Goal: Complete application form

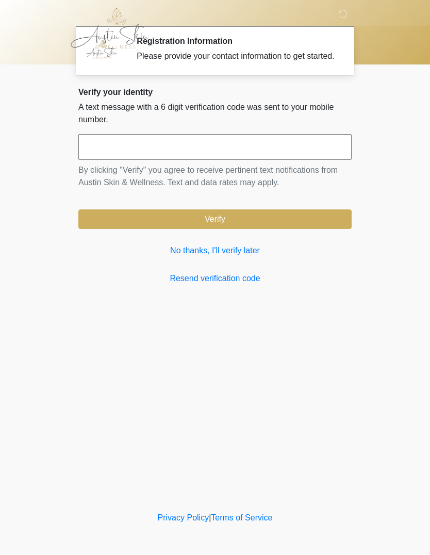
click at [225, 257] on link "No thanks, I'll verify later" at bounding box center [214, 251] width 273 height 12
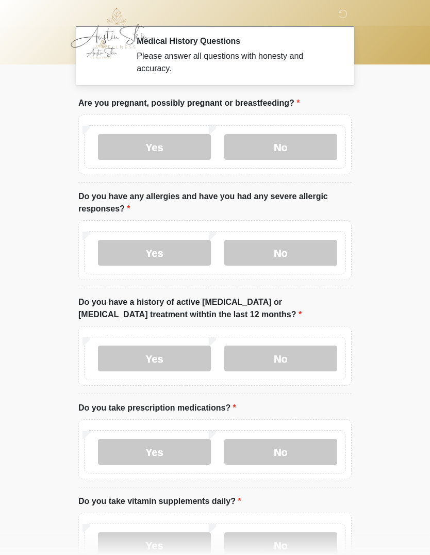
click at [209, 532] on label "Yes" at bounding box center [154, 545] width 113 height 26
click at [277, 150] on label "No" at bounding box center [280, 147] width 113 height 26
click at [268, 252] on label "No" at bounding box center [280, 253] width 113 height 26
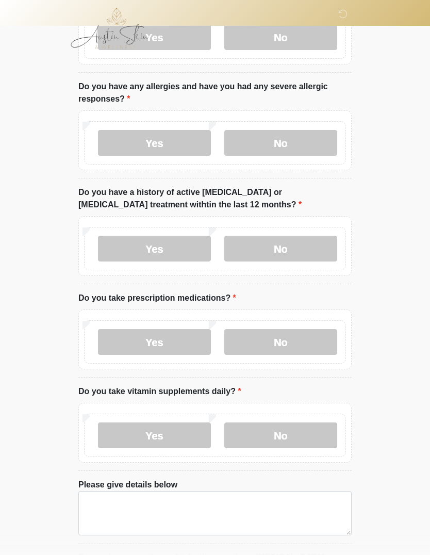
scroll to position [115, 0]
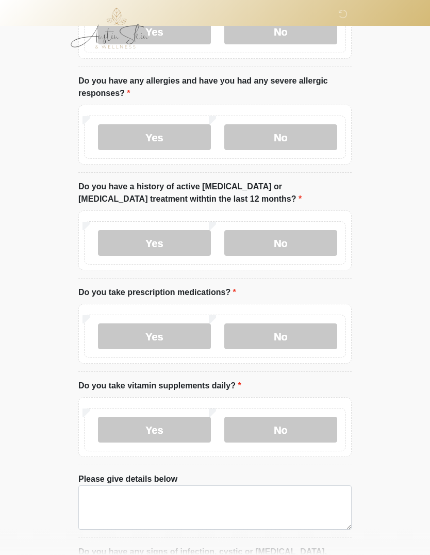
click at [281, 244] on label "No" at bounding box center [280, 244] width 113 height 26
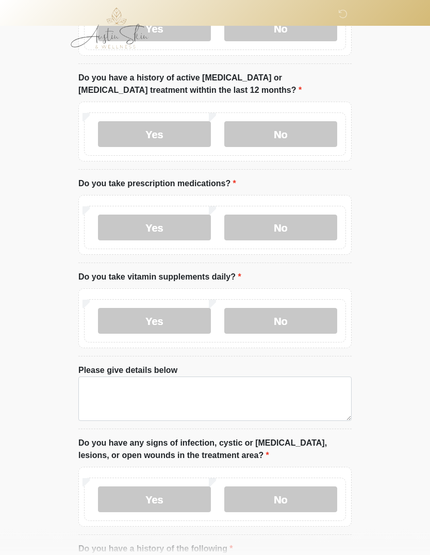
scroll to position [225, 0]
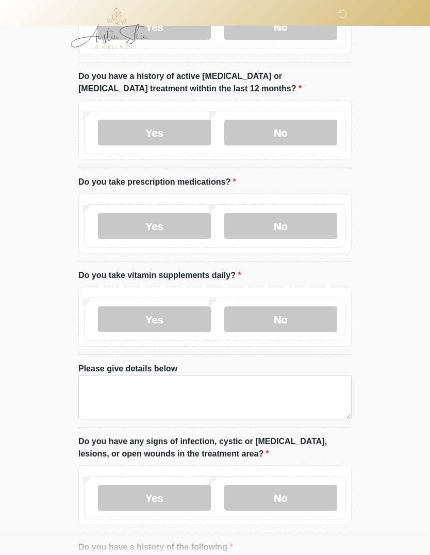
click at [160, 221] on label "Yes" at bounding box center [154, 227] width 113 height 26
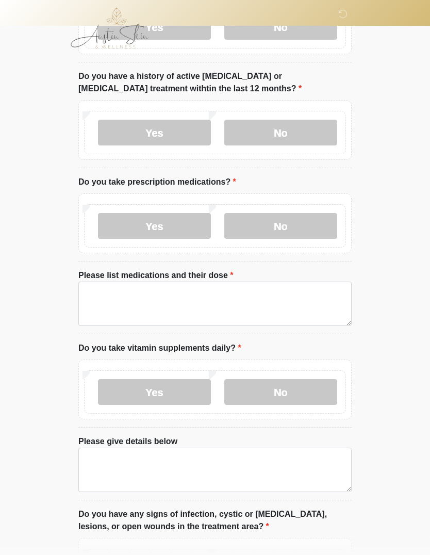
scroll to position [226, 0]
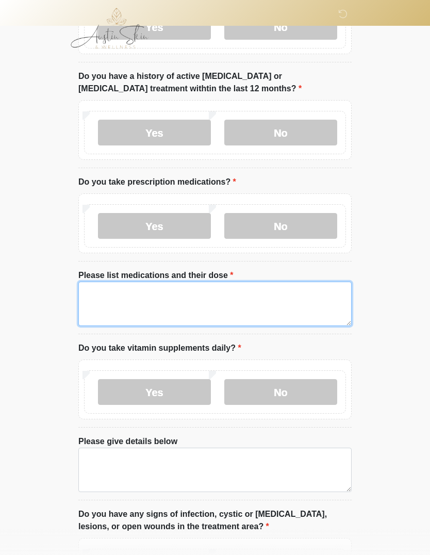
click at [116, 297] on textarea "Please list medications and their dose" at bounding box center [214, 304] width 273 height 44
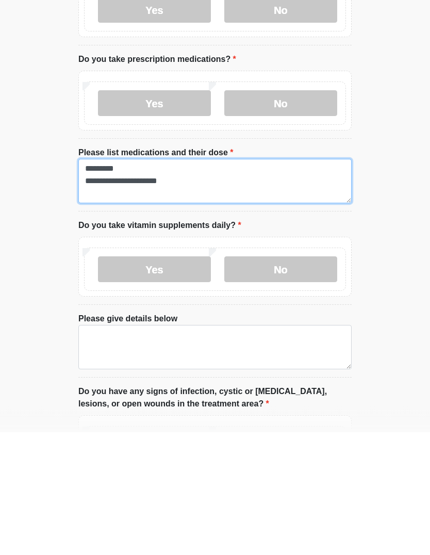
type textarea "**********"
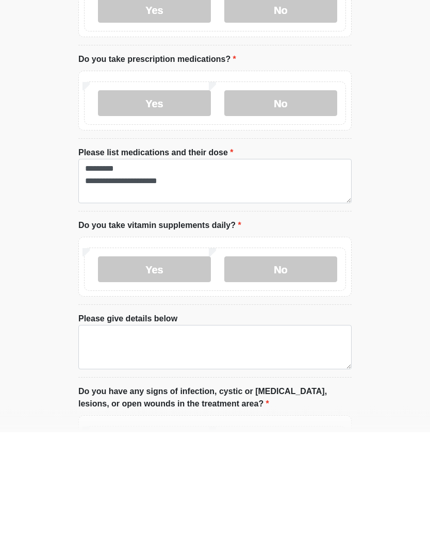
click at [158, 380] on label "Yes" at bounding box center [154, 393] width 113 height 26
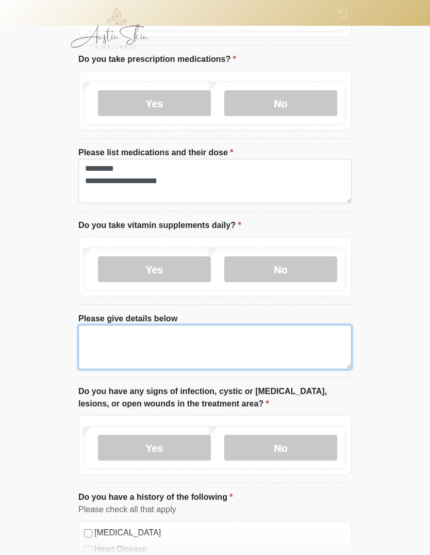
click at [183, 339] on textarea "Please give details below" at bounding box center [214, 347] width 273 height 44
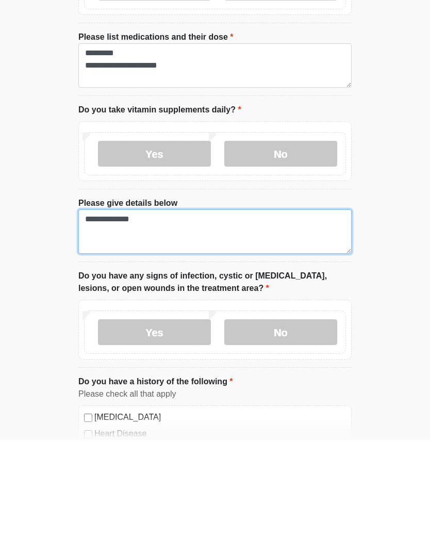
type textarea "**********"
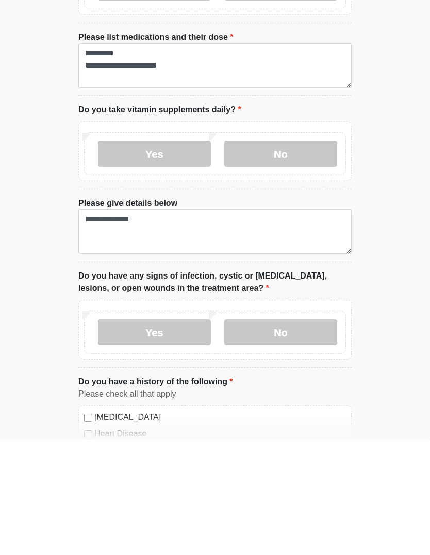
click at [283, 435] on label "No" at bounding box center [280, 448] width 113 height 26
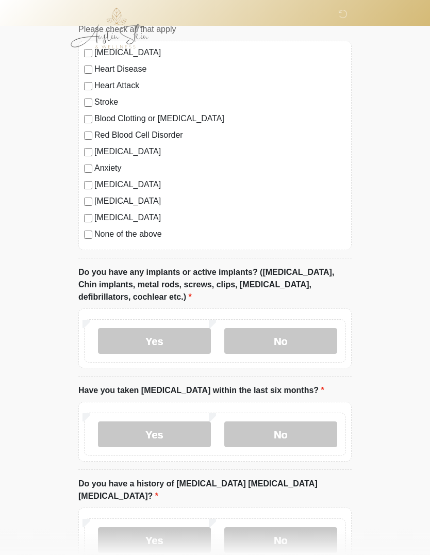
scroll to position [836, 0]
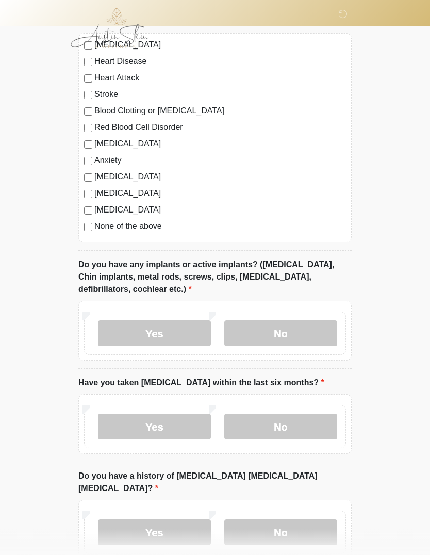
click at [164, 328] on label "Yes" at bounding box center [154, 334] width 113 height 26
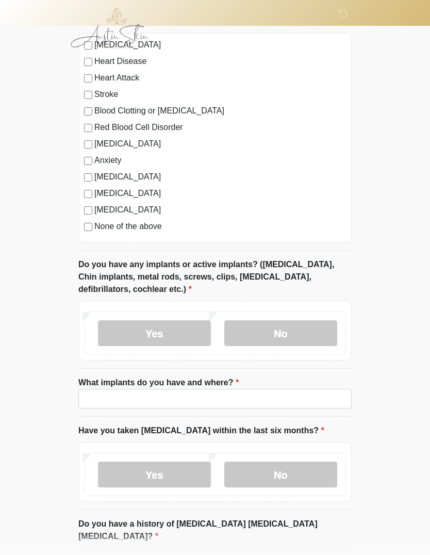
scroll to position [837, 0]
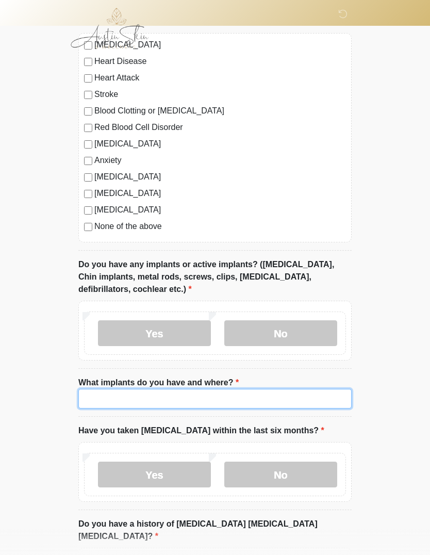
click at [139, 398] on input "What implants do you have and where?" at bounding box center [214, 399] width 273 height 20
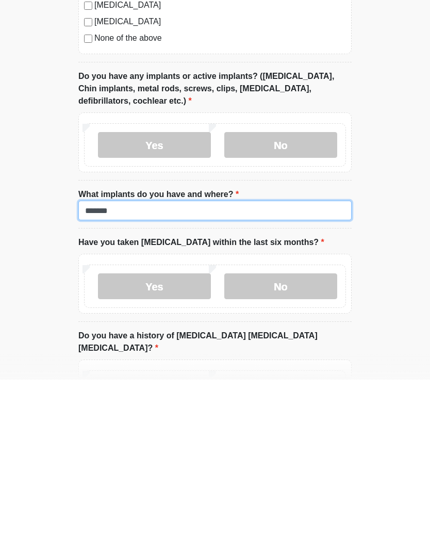
type input "*******"
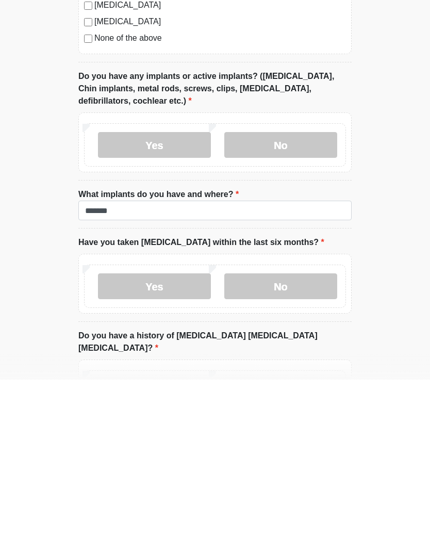
click at [270, 449] on label "No" at bounding box center [280, 462] width 113 height 26
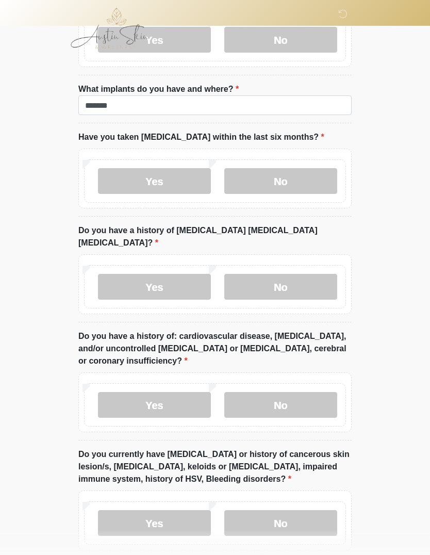
scroll to position [1134, 0]
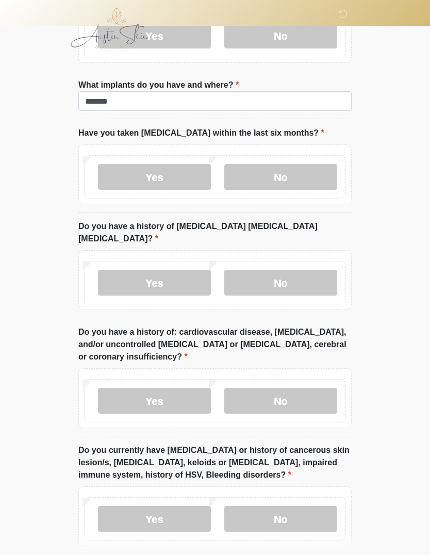
click at [283, 270] on label "No" at bounding box center [280, 283] width 113 height 26
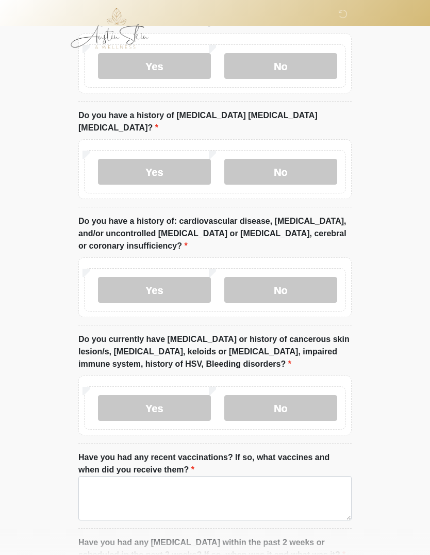
scroll to position [1246, 0]
click at [285, 277] on label "No" at bounding box center [280, 290] width 113 height 26
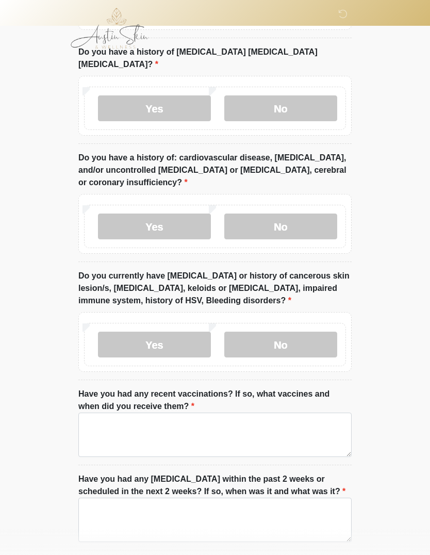
scroll to position [1348, 0]
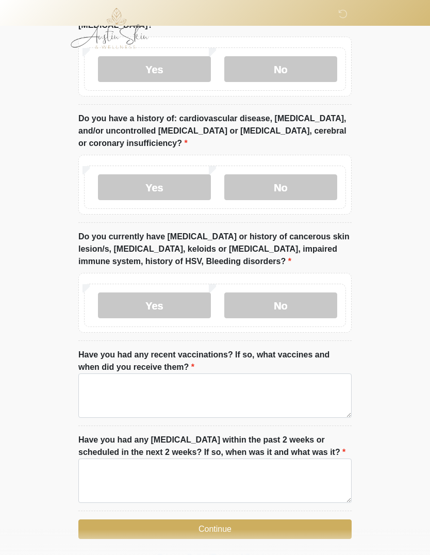
click at [280, 293] on label "No" at bounding box center [280, 306] width 113 height 26
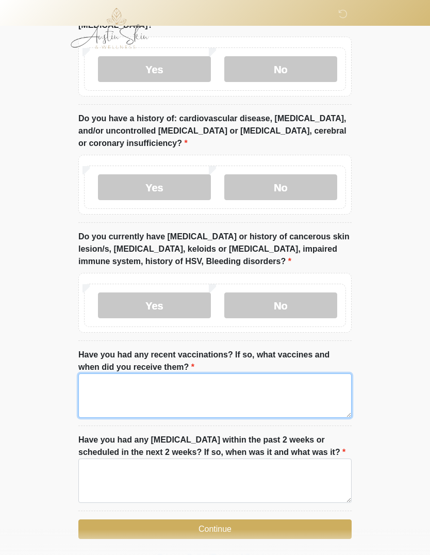
click at [188, 384] on textarea "Have you had any recent vaccinations? If so, what vaccines and when did you rec…" at bounding box center [214, 396] width 273 height 44
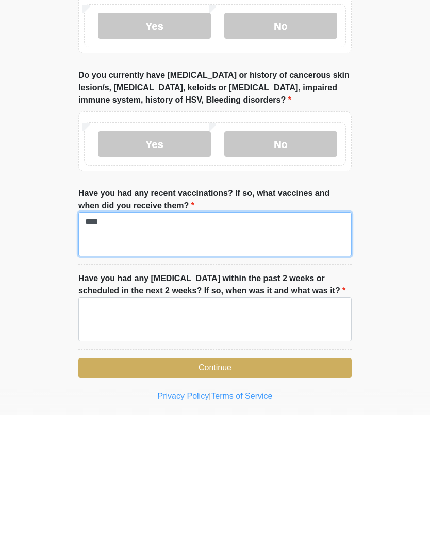
scroll to position [1384, 0]
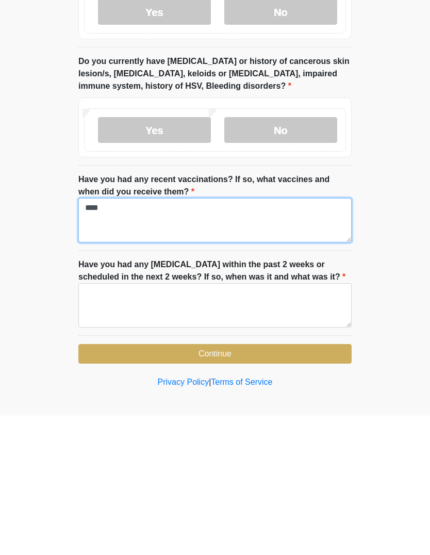
type textarea "****"
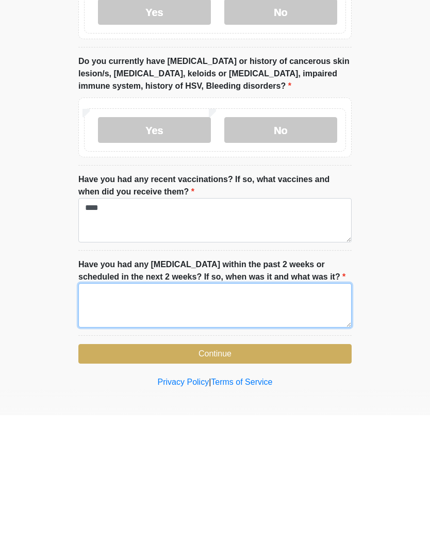
click at [152, 423] on textarea "Have you had any dental procedures within the past 2 weeks or scheduled in the …" at bounding box center [214, 445] width 273 height 44
type textarea "**"
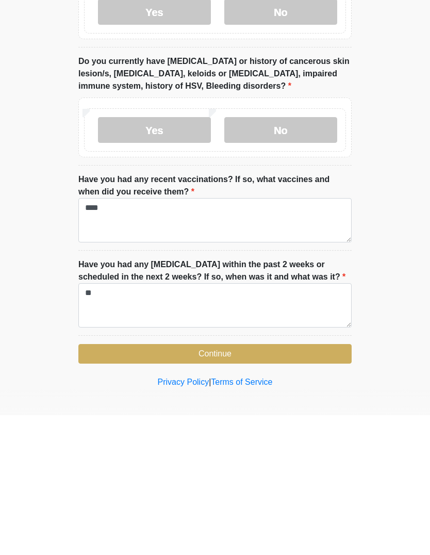
click at [223, 484] on button "Continue" at bounding box center [214, 494] width 273 height 20
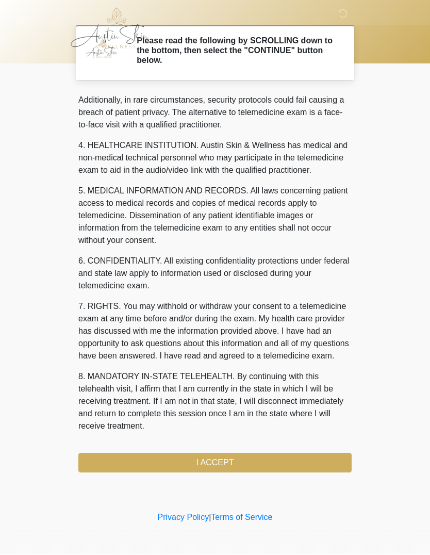
scroll to position [274, 0]
click at [219, 464] on button "I ACCEPT" at bounding box center [214, 463] width 273 height 20
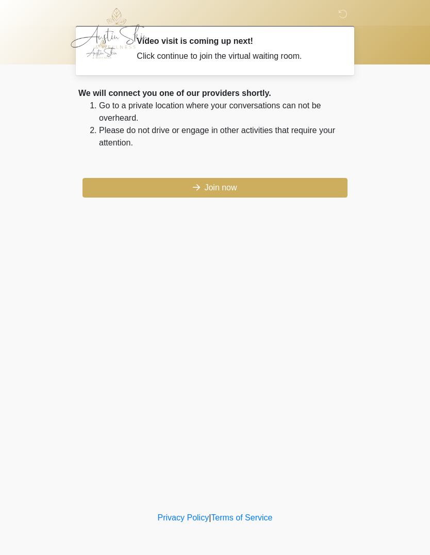
click at [216, 189] on button "Join now" at bounding box center [215, 188] width 265 height 20
